Goal: Task Accomplishment & Management: Manage account settings

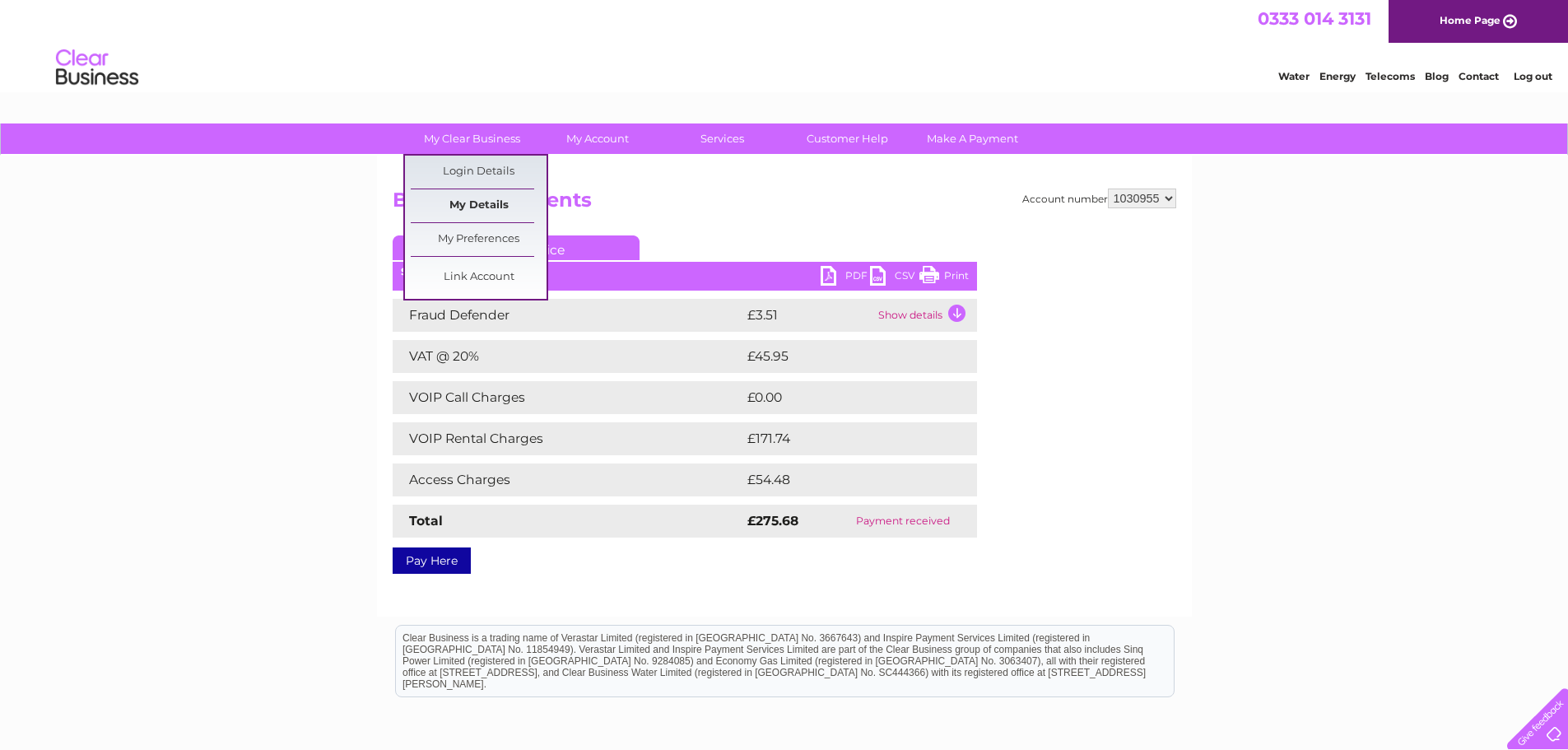
click at [489, 200] on link "My Details" at bounding box center [479, 205] width 136 height 33
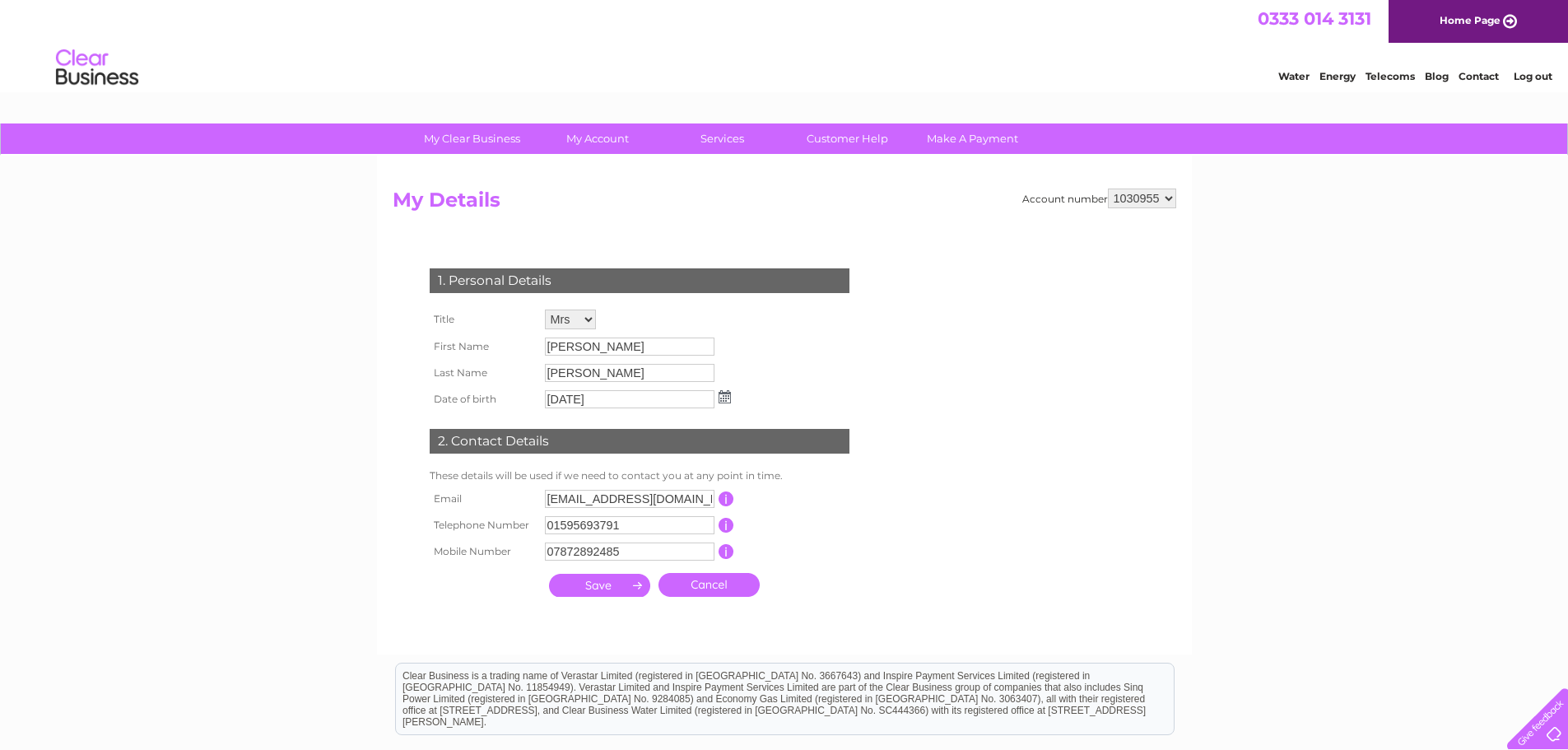
click at [850, 287] on td "1. Personal Details" at bounding box center [639, 278] width 428 height 53
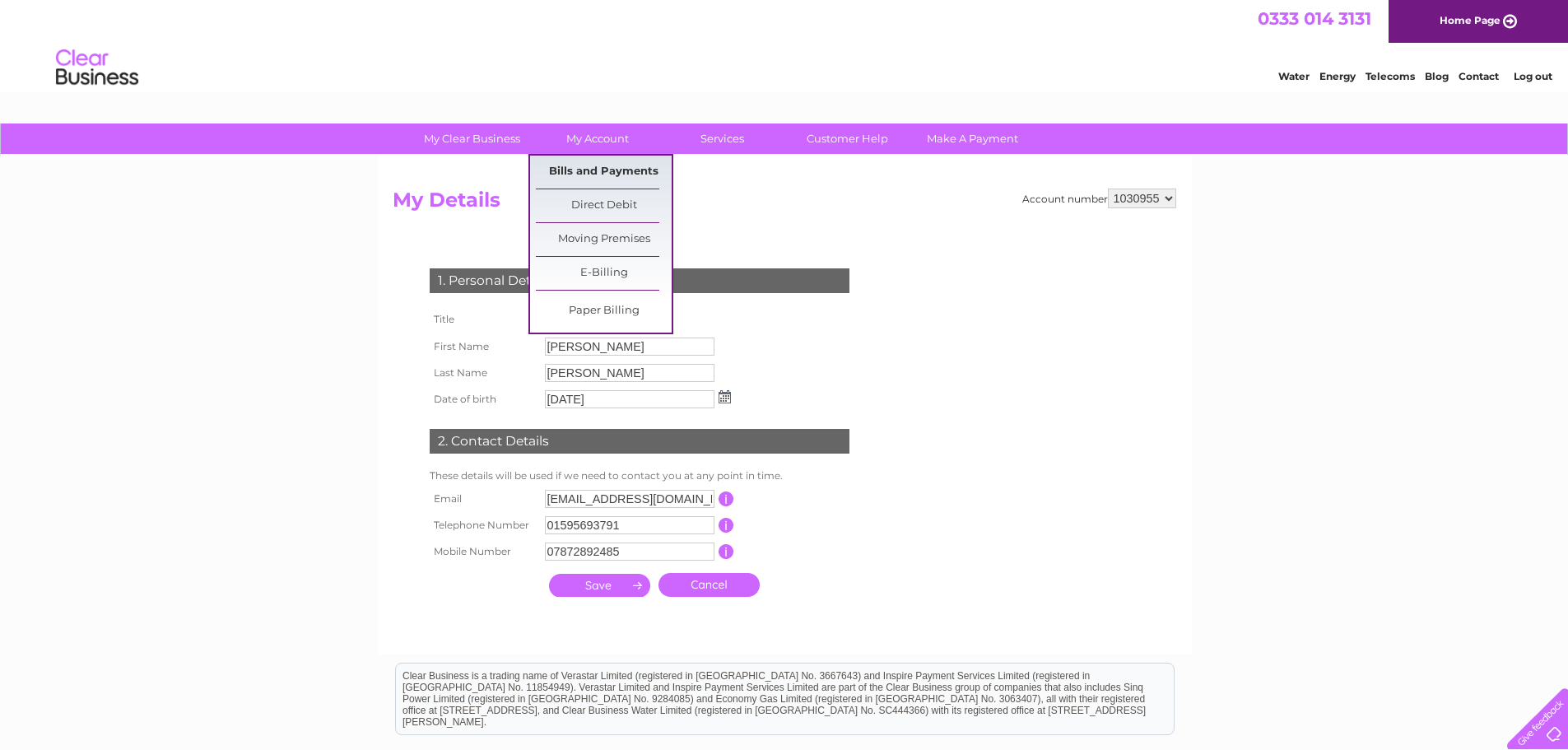
click at [600, 166] on link "Bills and Payments" at bounding box center [603, 172] width 136 height 33
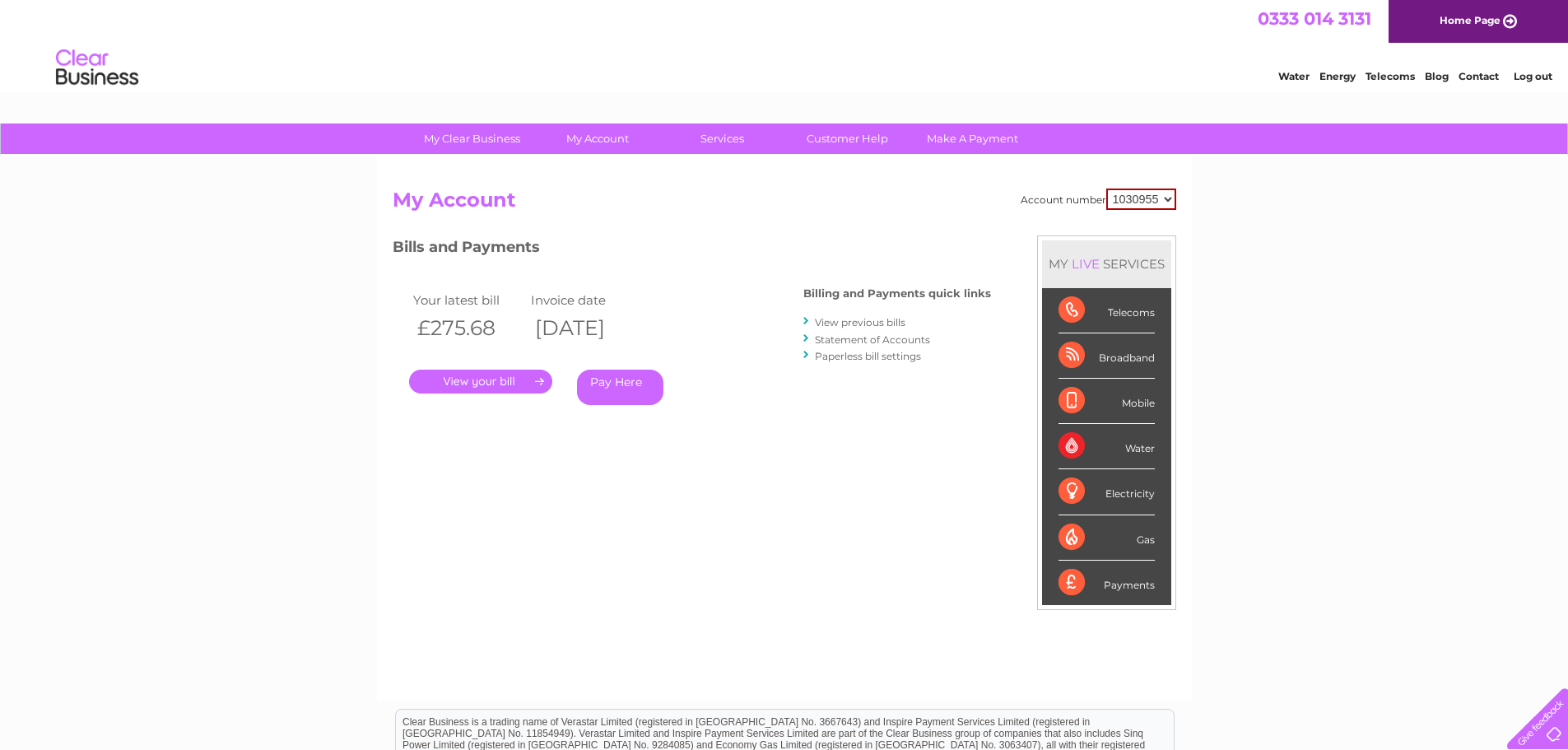
click at [1134, 195] on select "1030955" at bounding box center [1141, 199] width 70 height 22
click at [886, 337] on link "Statement of Accounts" at bounding box center [872, 340] width 115 height 13
click at [871, 355] on link "Paperless bill settings" at bounding box center [868, 356] width 106 height 13
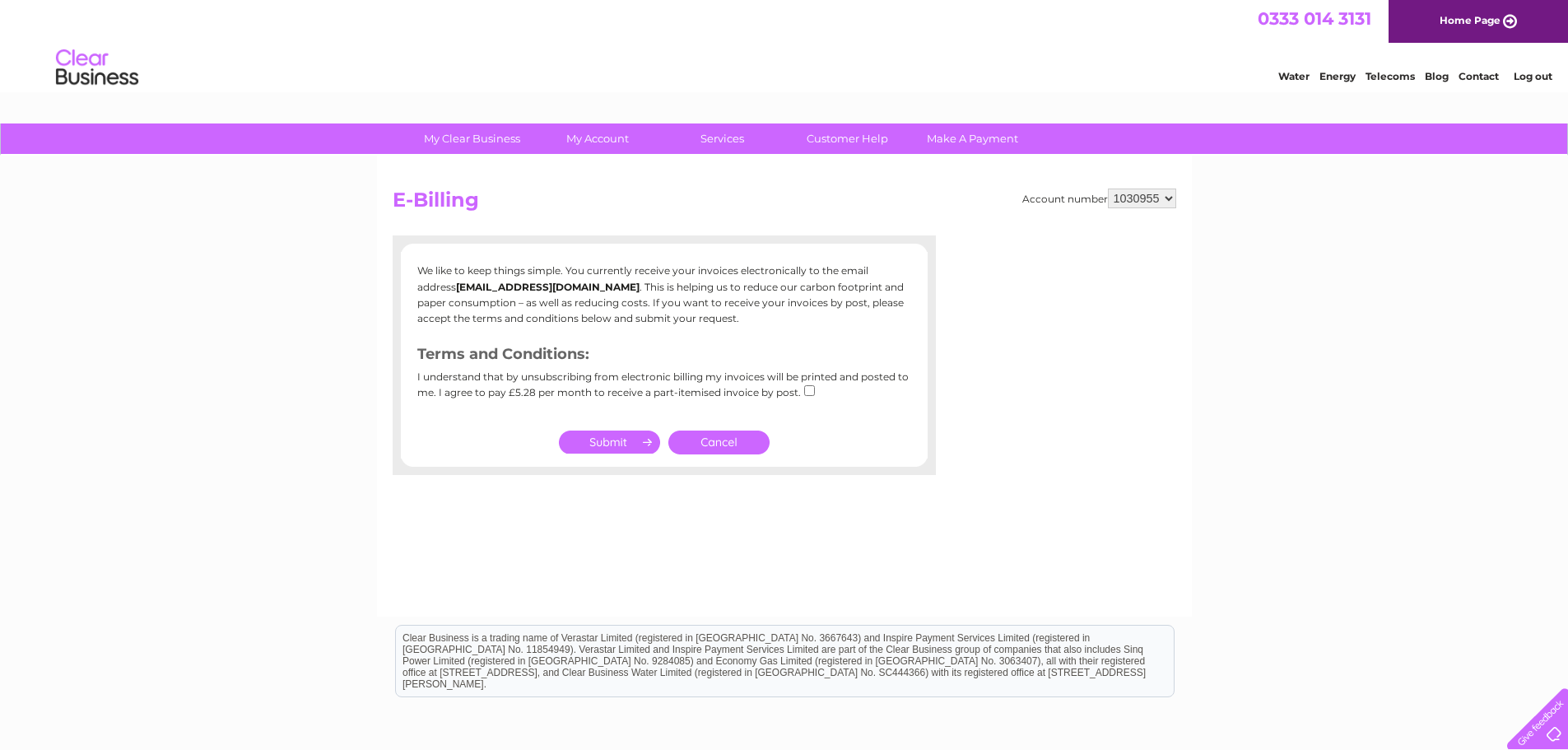
click at [725, 446] on link "Cancel" at bounding box center [719, 442] width 101 height 24
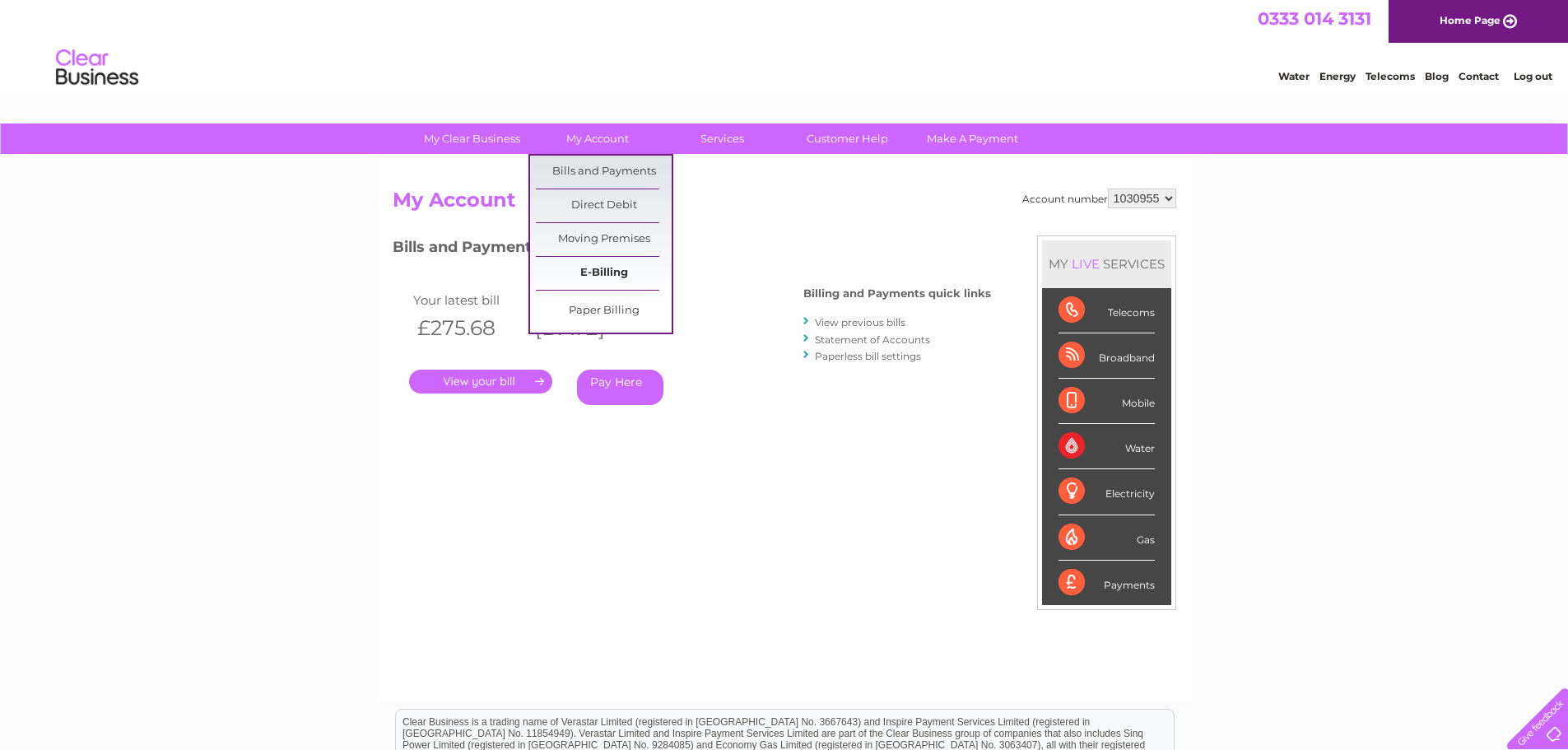
click at [608, 275] on link "E-Billing" at bounding box center [603, 273] width 136 height 33
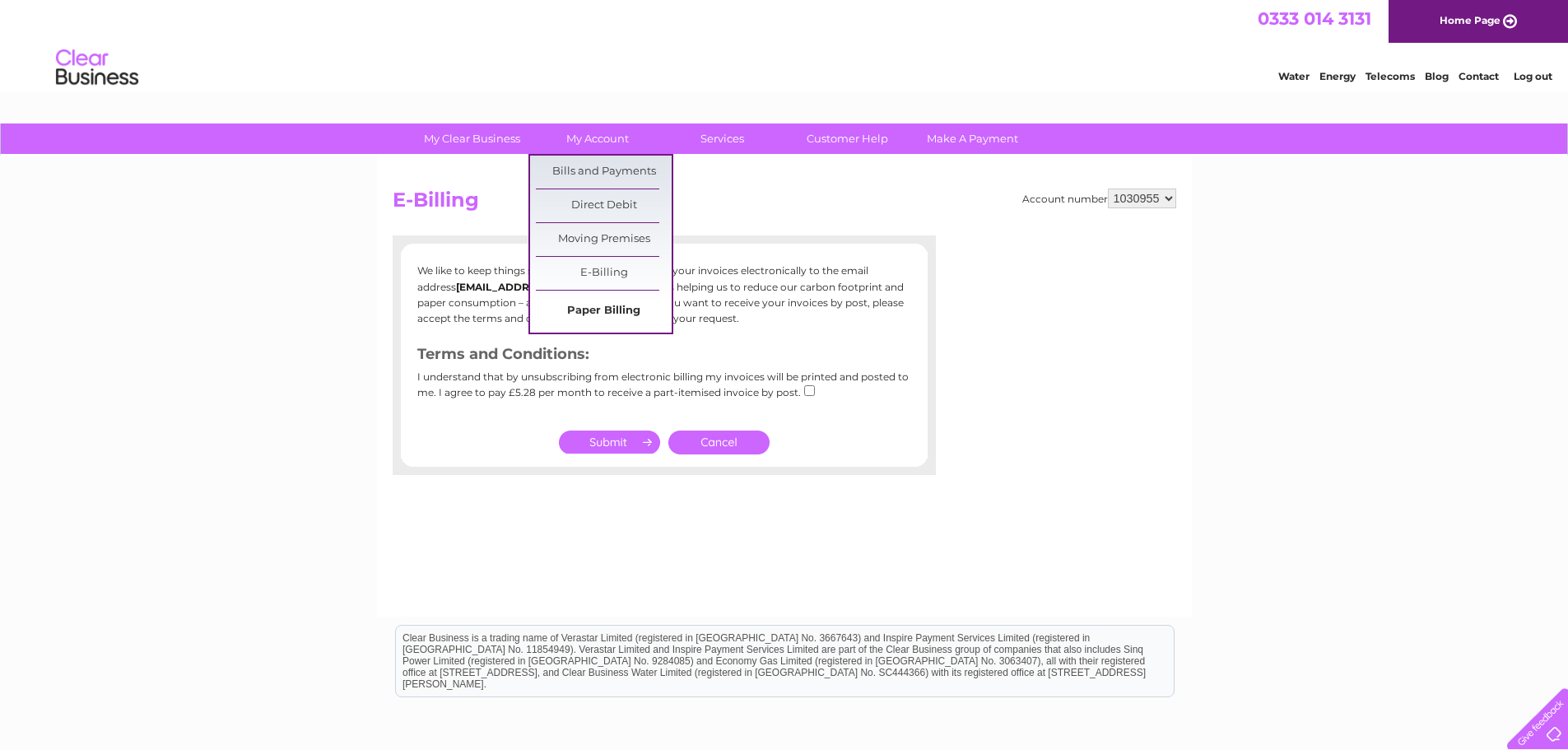
click at [615, 316] on link "Paper Billing" at bounding box center [603, 311] width 136 height 33
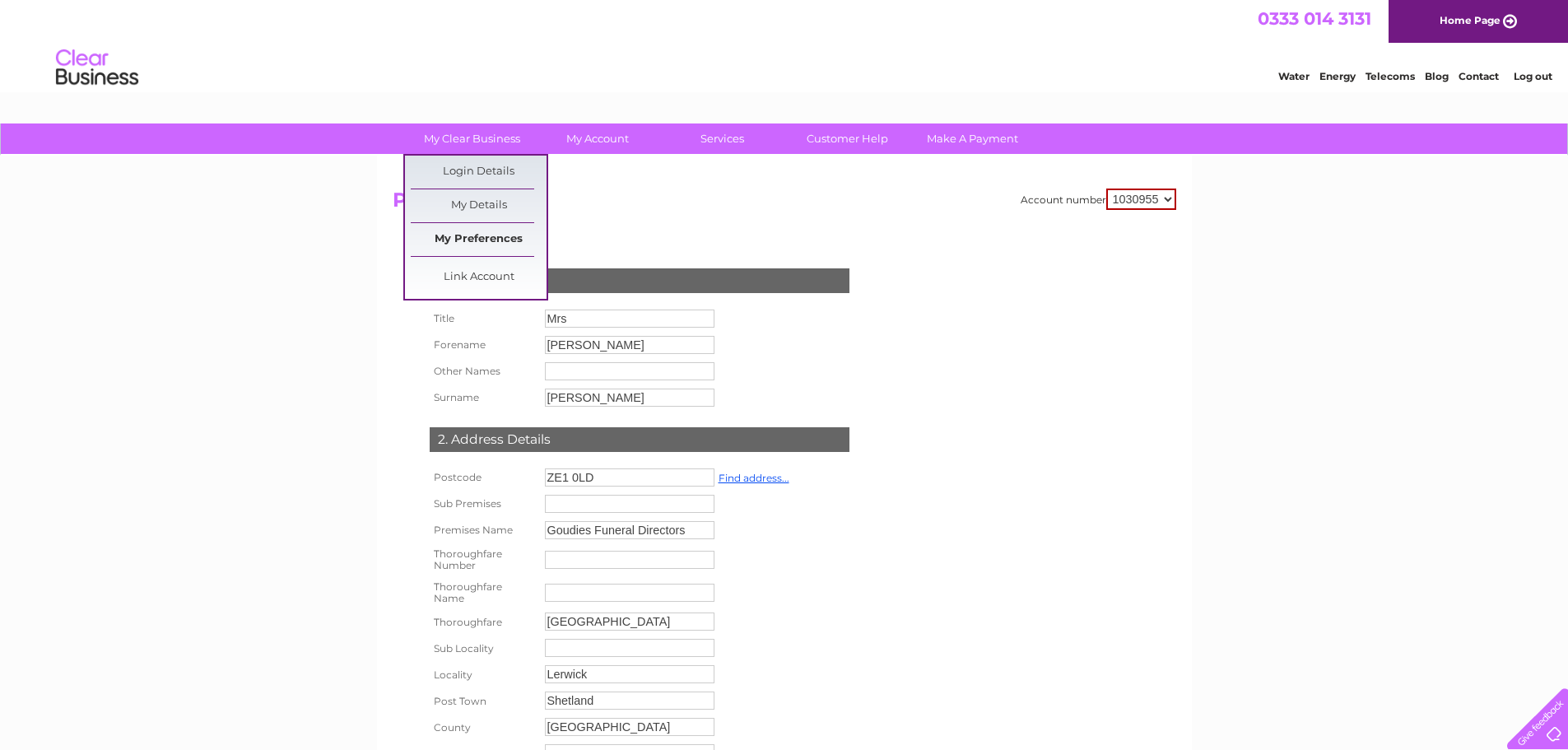
click at [490, 238] on link "My Preferences" at bounding box center [479, 240] width 136 height 33
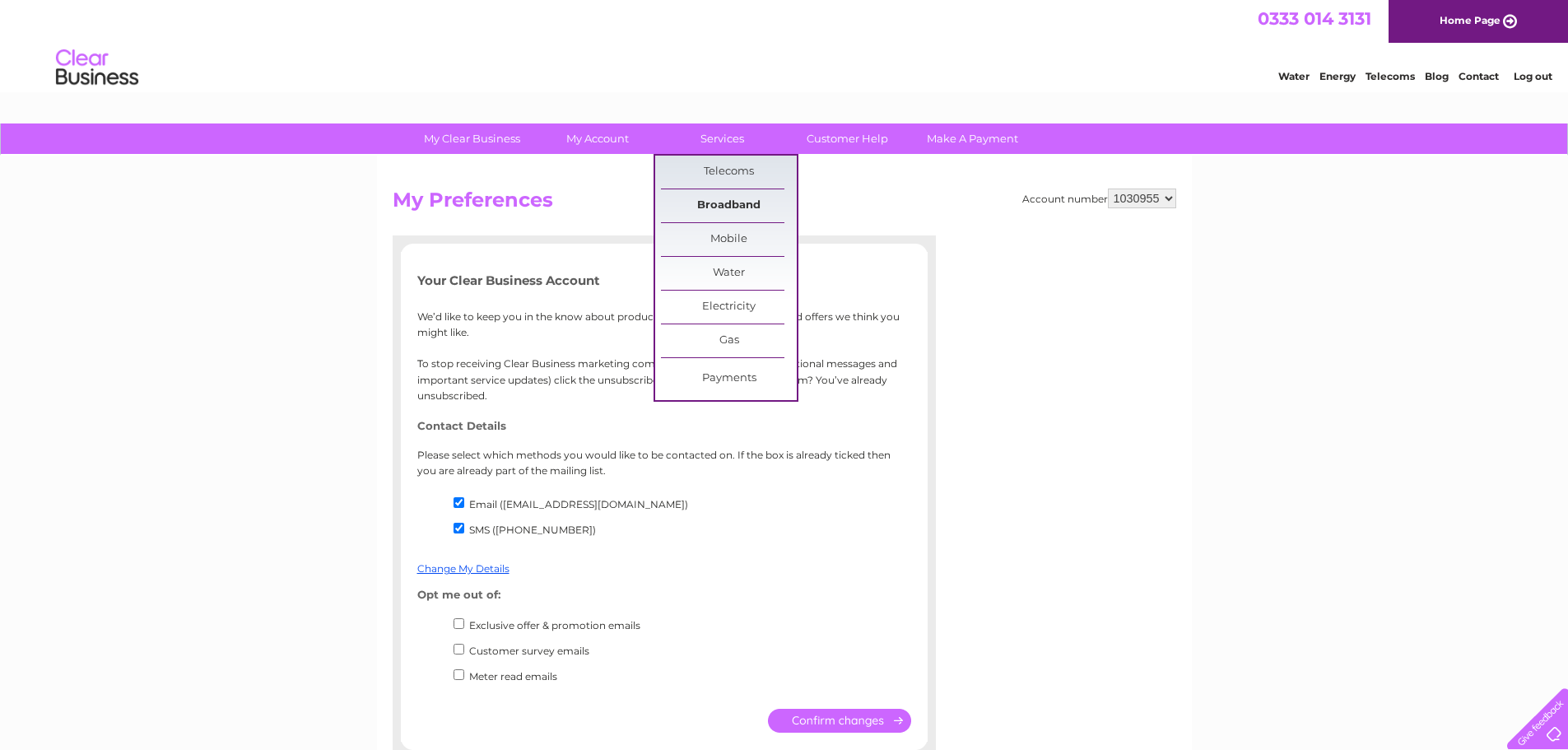
click at [726, 202] on link "Broadband" at bounding box center [729, 205] width 136 height 33
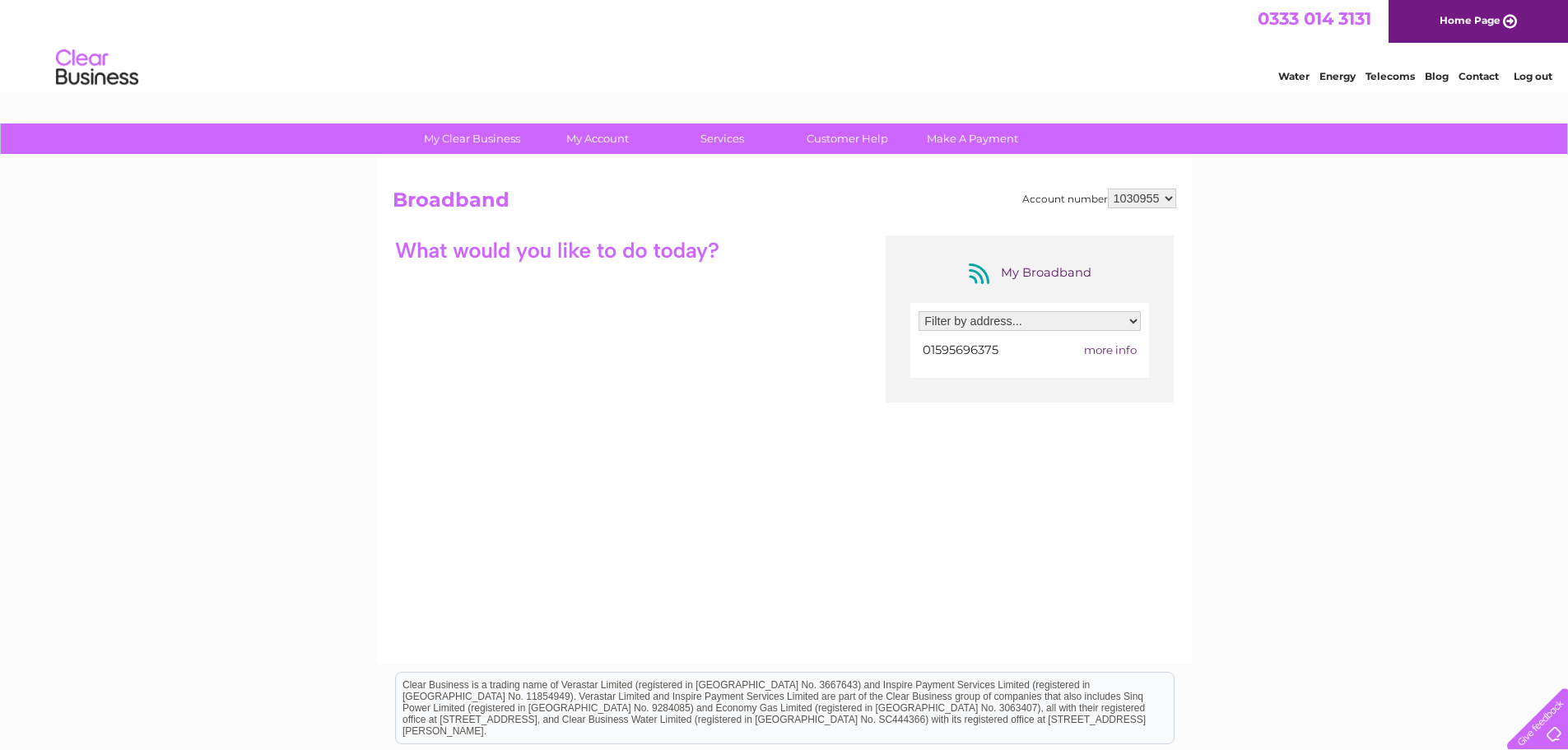
click at [987, 318] on select "Filter by address... Goudies Funeral Directors, Scalloway Road, Lerwick, Shetla…" at bounding box center [1030, 321] width 223 height 20
select select "1718626"
click at [918, 311] on select "Filter by address... Goudies Funeral Directors, Scalloway Road, Lerwick, Shetla…" at bounding box center [1030, 321] width 223 height 20
click at [1108, 354] on span "more info" at bounding box center [1110, 349] width 52 height 14
click at [1111, 353] on span "more info" at bounding box center [1110, 349] width 52 height 14
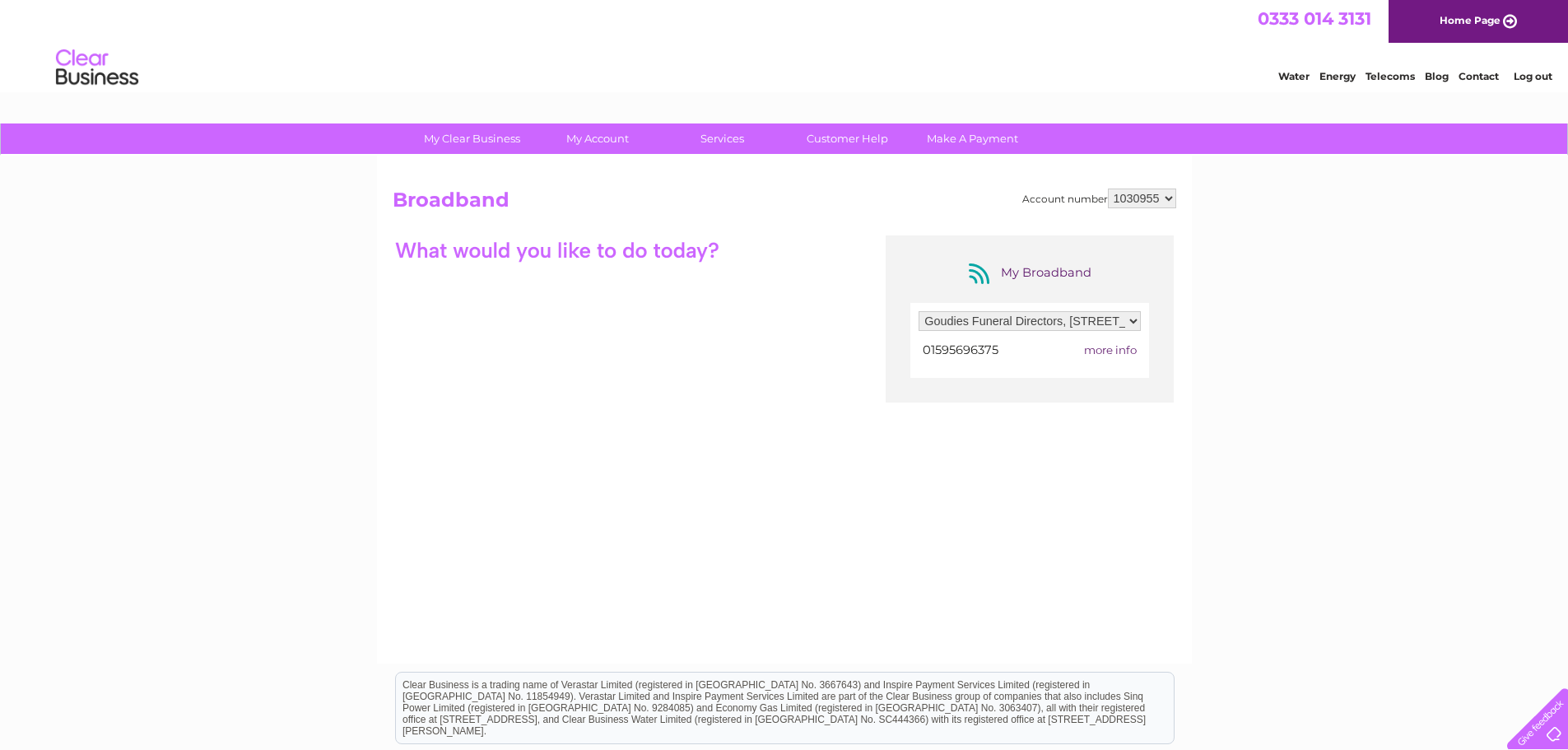
click at [1100, 349] on span "more info" at bounding box center [1110, 349] width 52 height 14
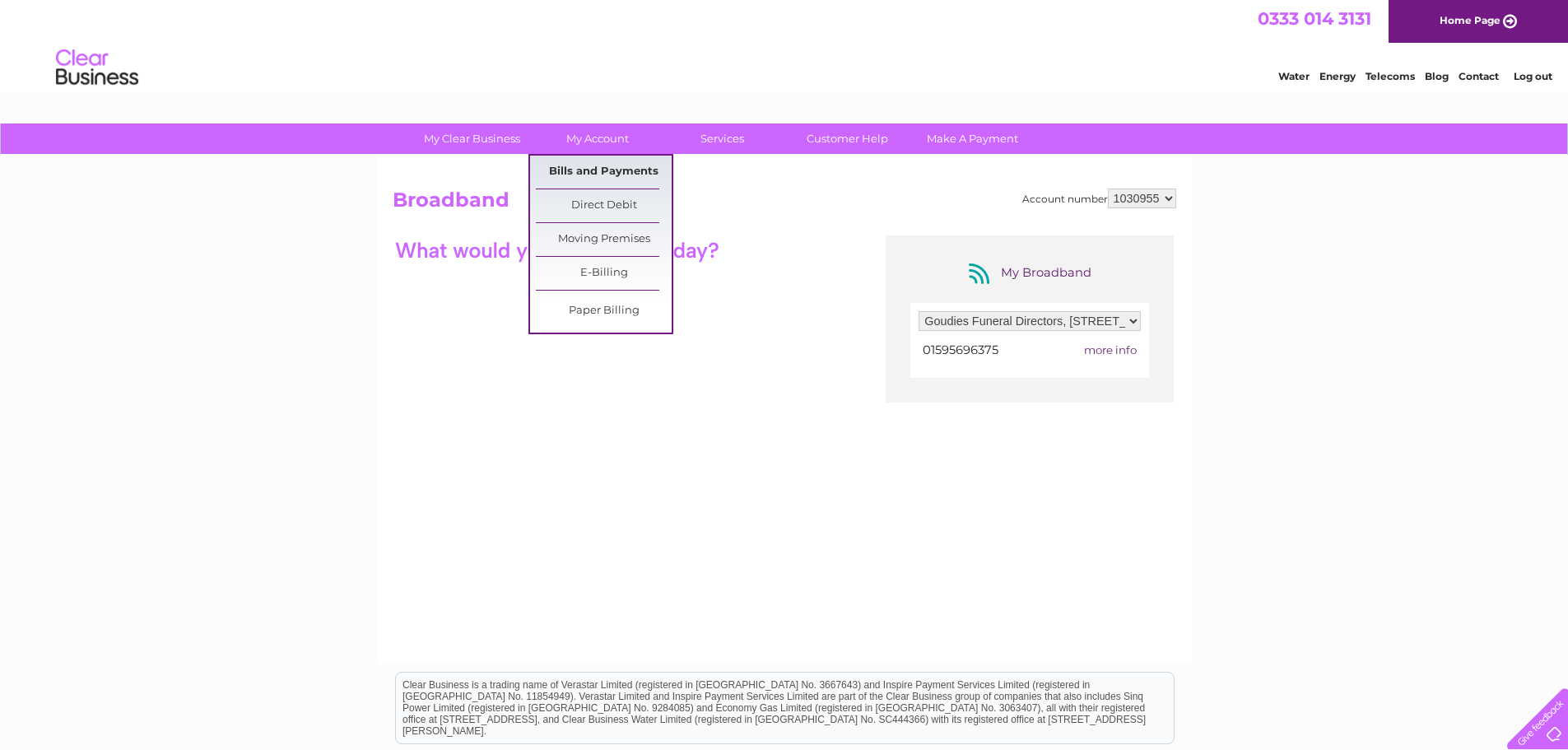
click at [598, 172] on link "Bills and Payments" at bounding box center [603, 172] width 136 height 33
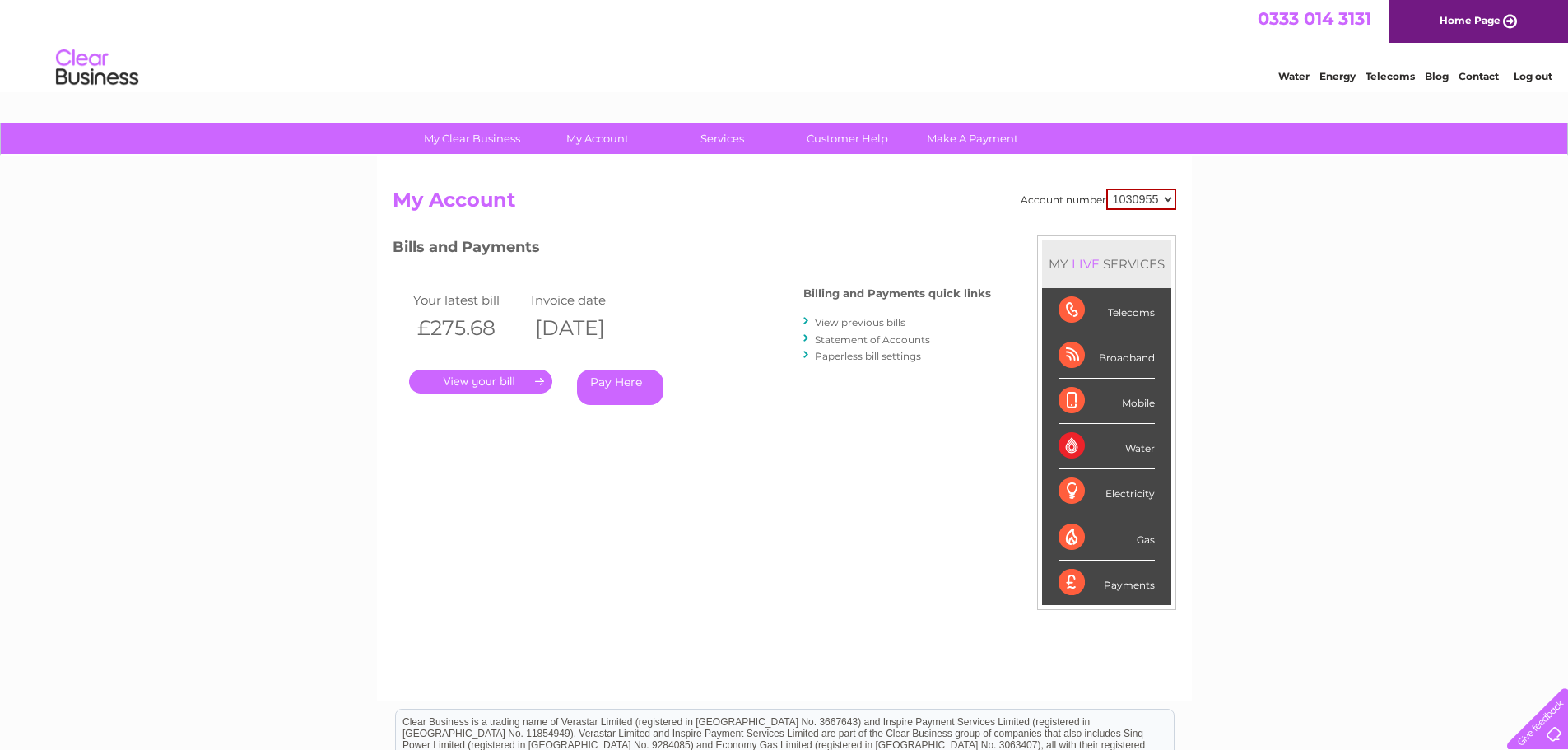
click at [912, 344] on link "Statement of Accounts" at bounding box center [872, 340] width 115 height 13
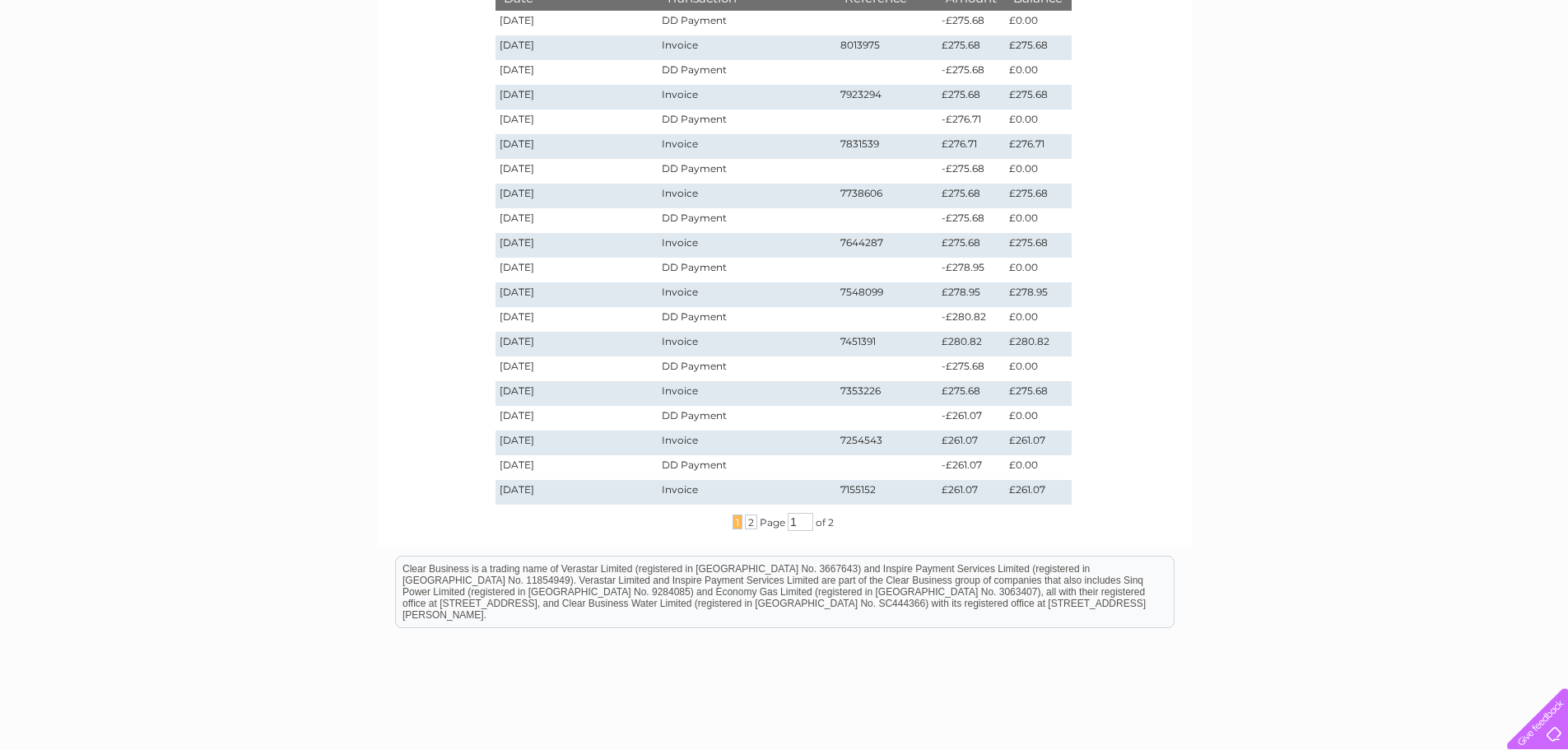
scroll to position [299, 0]
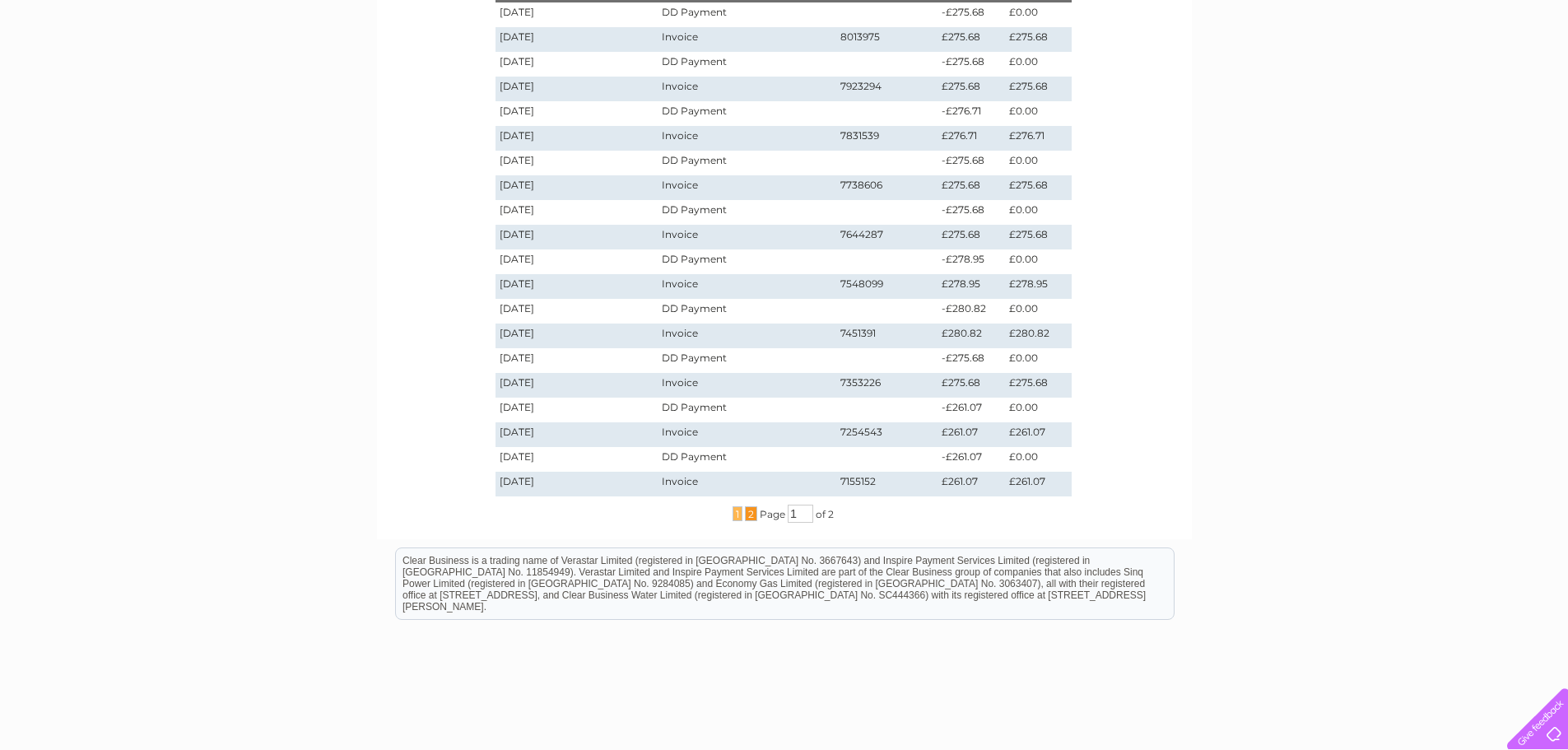
click at [746, 517] on span "2" at bounding box center [751, 514] width 13 height 14
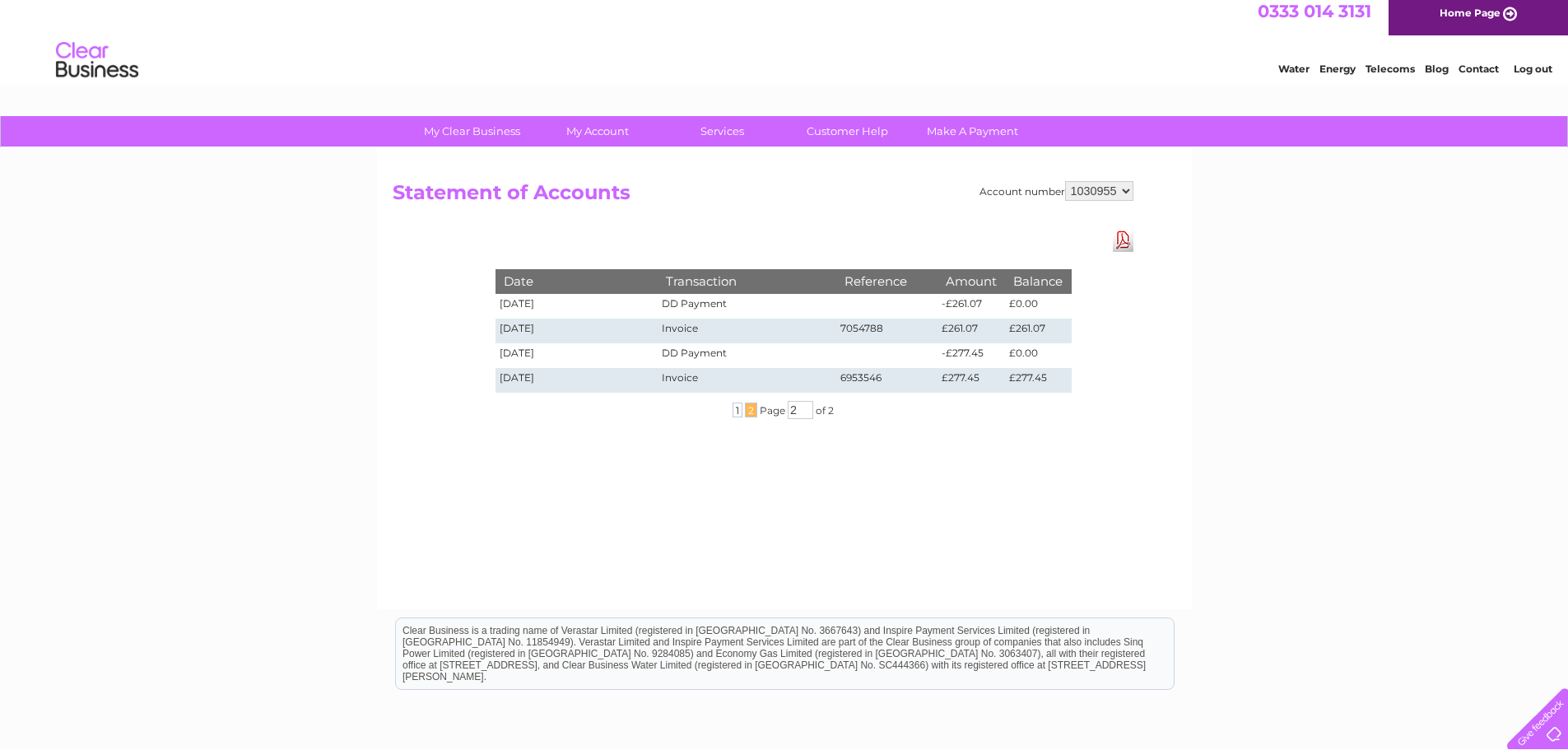
scroll to position [0, 0]
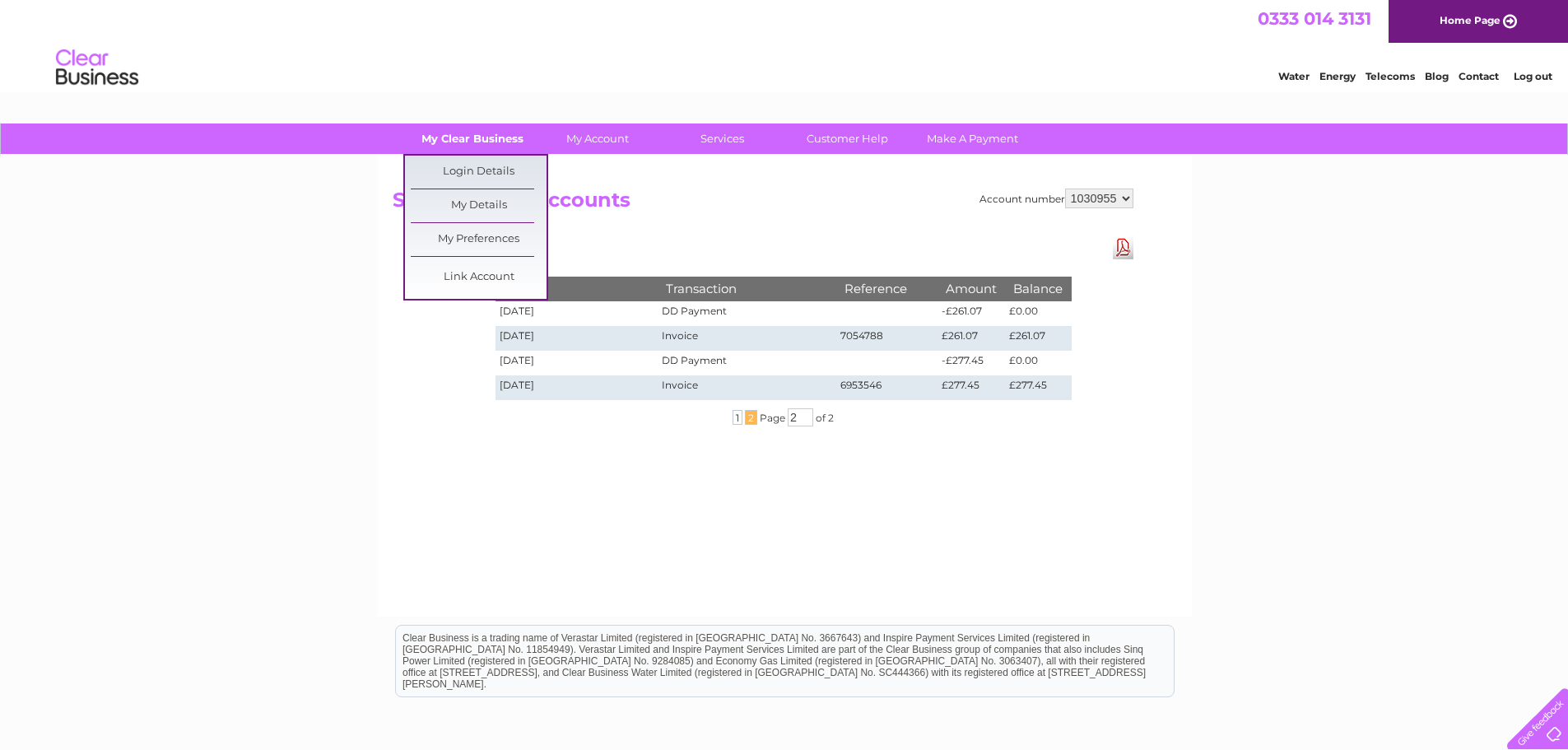
click at [494, 134] on link "My Clear Business" at bounding box center [472, 138] width 136 height 31
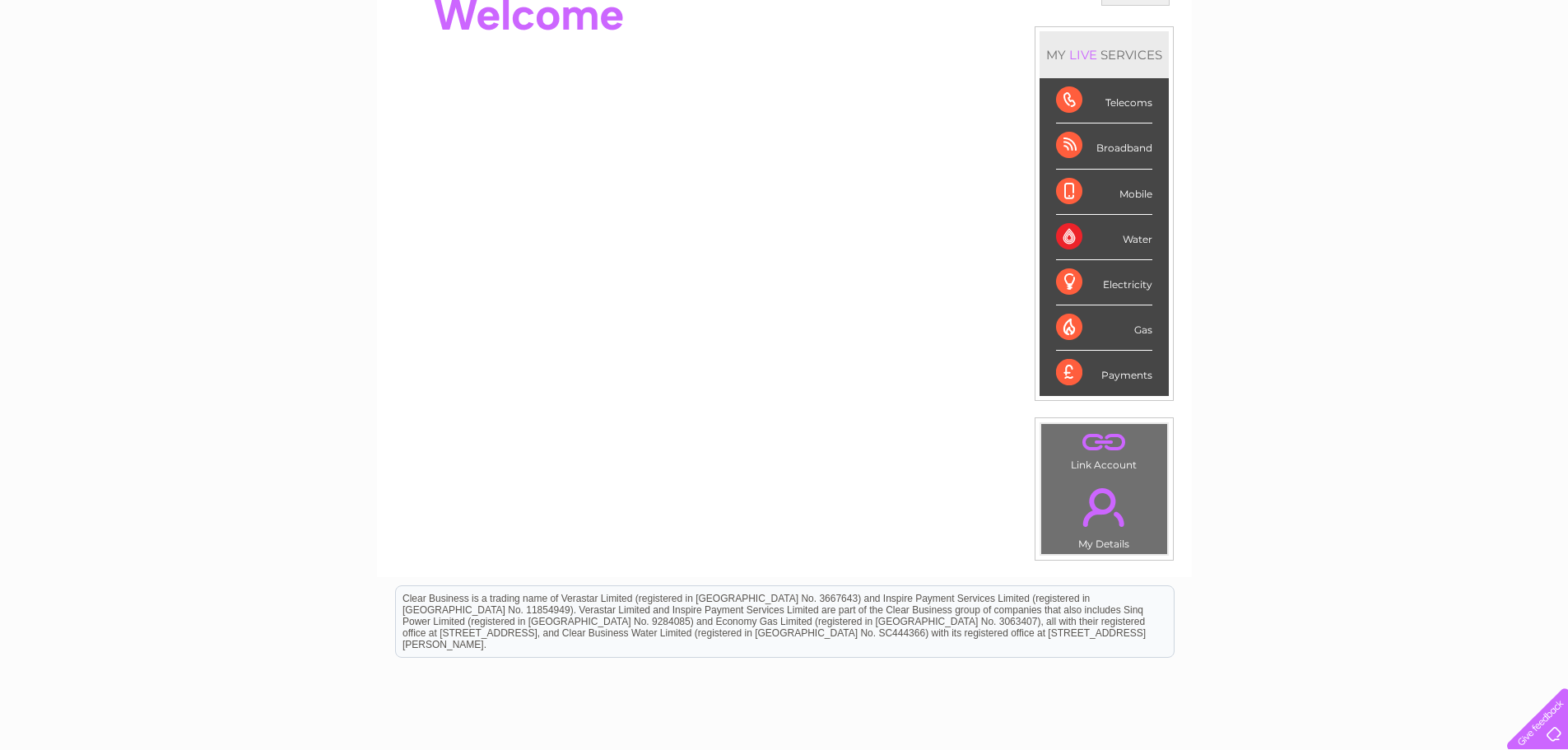
scroll to position [64, 0]
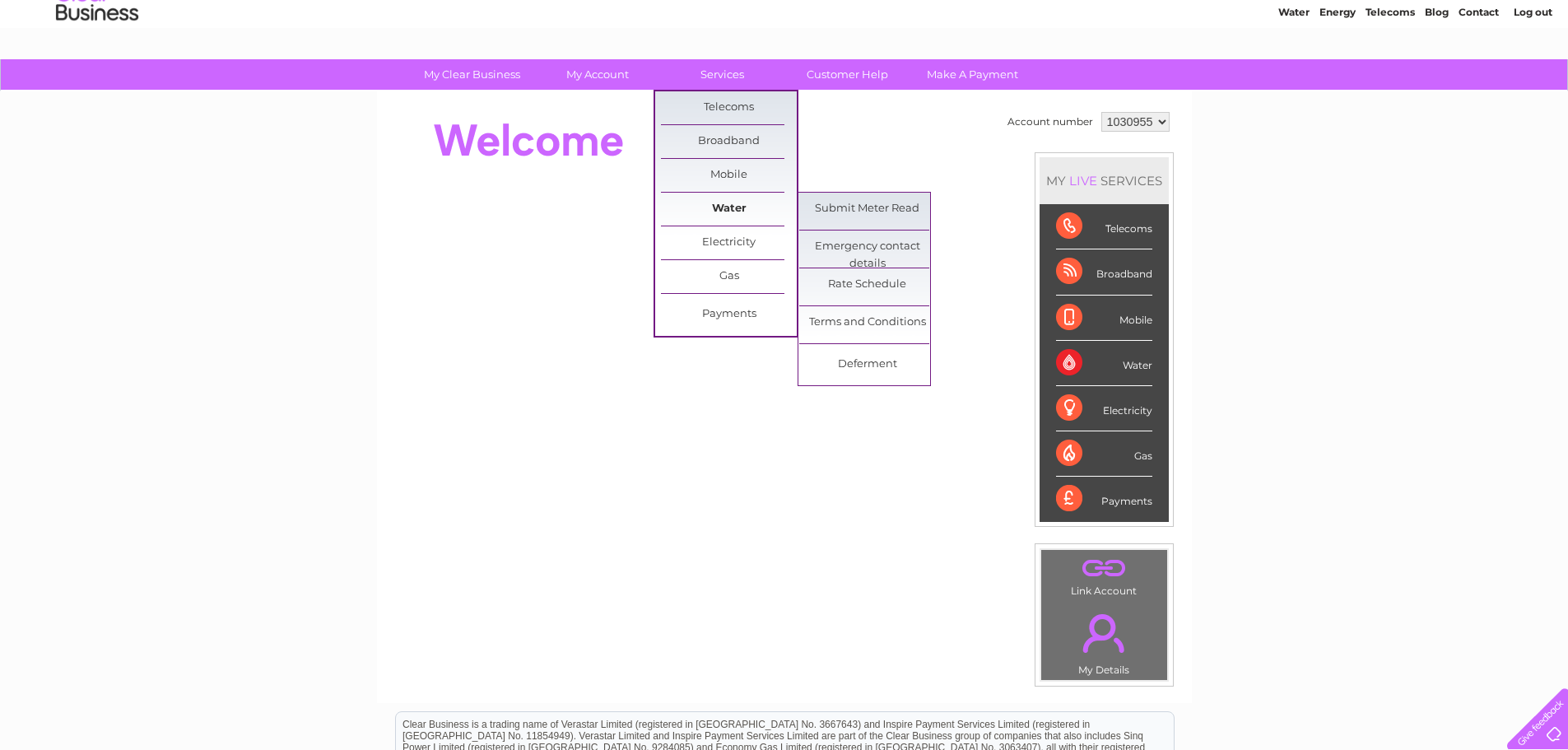
click at [727, 212] on link "Water" at bounding box center [729, 209] width 136 height 33
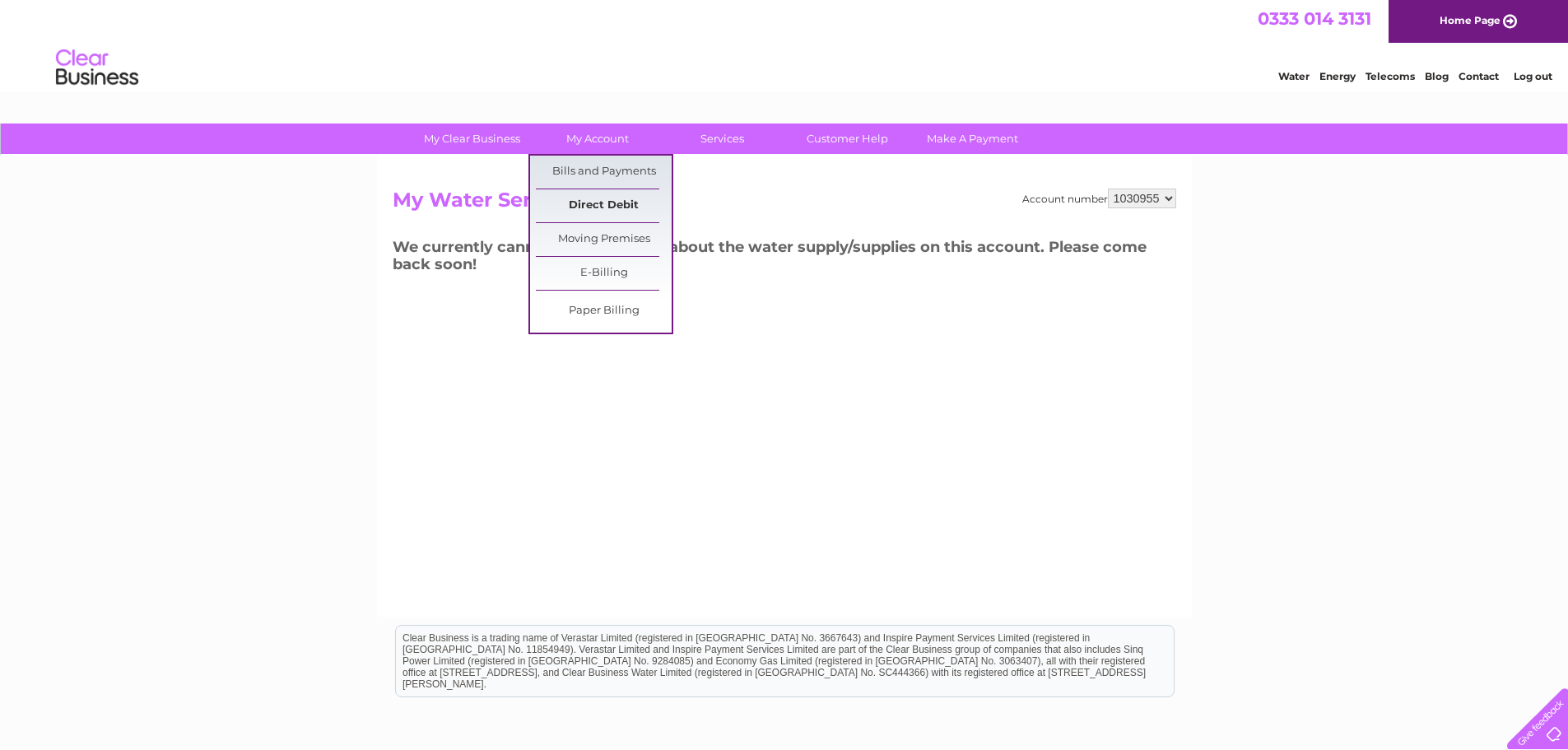
click at [591, 201] on link "Direct Debit" at bounding box center [603, 205] width 136 height 33
